Goal: Information Seeking & Learning: Check status

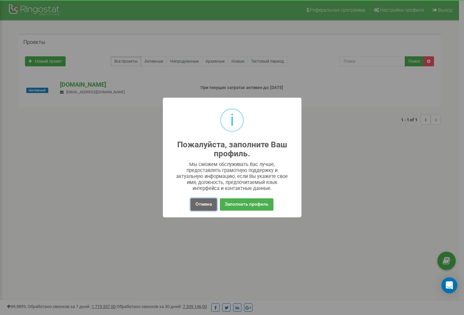
click at [205, 201] on button "Отмена" at bounding box center [203, 204] width 26 height 12
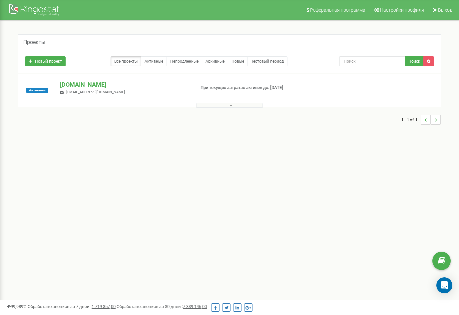
click at [252, 104] on button at bounding box center [229, 105] width 67 height 5
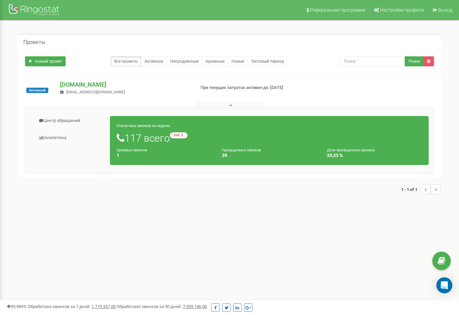
click at [164, 150] on div "Целевых звонков 1" at bounding box center [164, 152] width 105 height 11
click at [72, 121] on link "Центр обращений" at bounding box center [70, 121] width 80 height 16
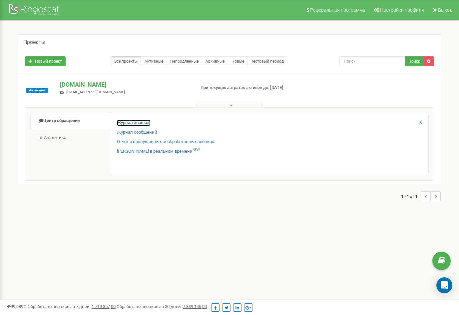
click at [132, 121] on link "Журнал звонков" at bounding box center [134, 123] width 34 height 6
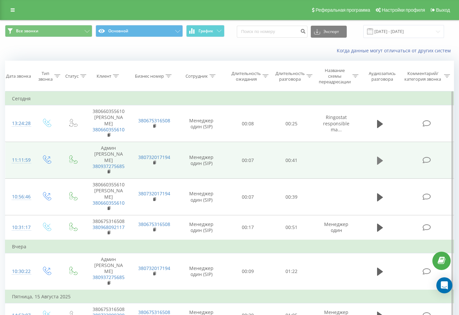
click at [378, 157] on icon at bounding box center [380, 160] width 6 height 8
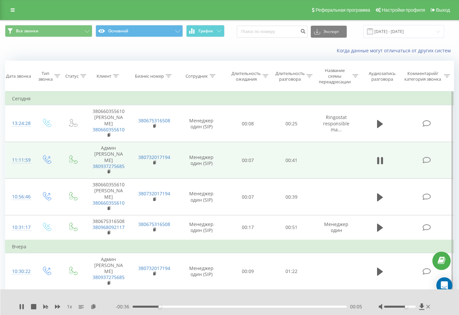
drag, startPoint x: 401, startPoint y: 306, endPoint x: 406, endPoint y: 305, distance: 5.4
click at [406, 305] on div "Accessibility label" at bounding box center [406, 306] width 3 height 3
drag, startPoint x: 165, startPoint y: 307, endPoint x: 192, endPoint y: 307, distance: 27.0
click at [192, 307] on div "00:09" at bounding box center [240, 306] width 214 height 2
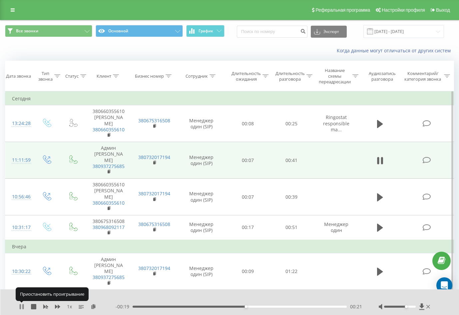
click at [20, 305] on icon at bounding box center [20, 306] width 1 height 5
